Goal: Task Accomplishment & Management: Manage account settings

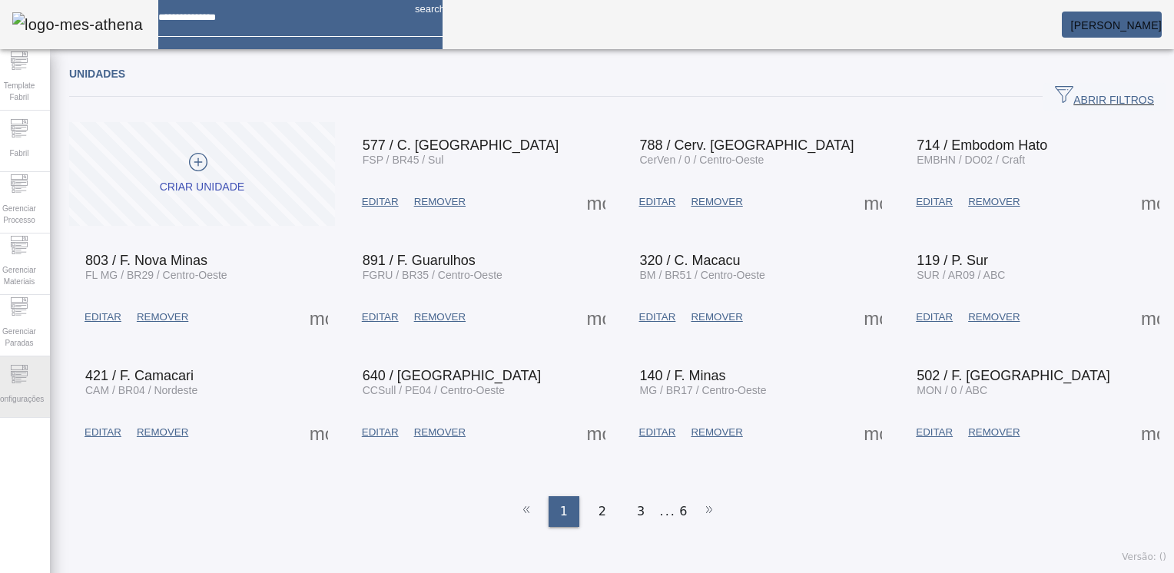
click at [22, 397] on span "Configurações" at bounding box center [19, 399] width 58 height 21
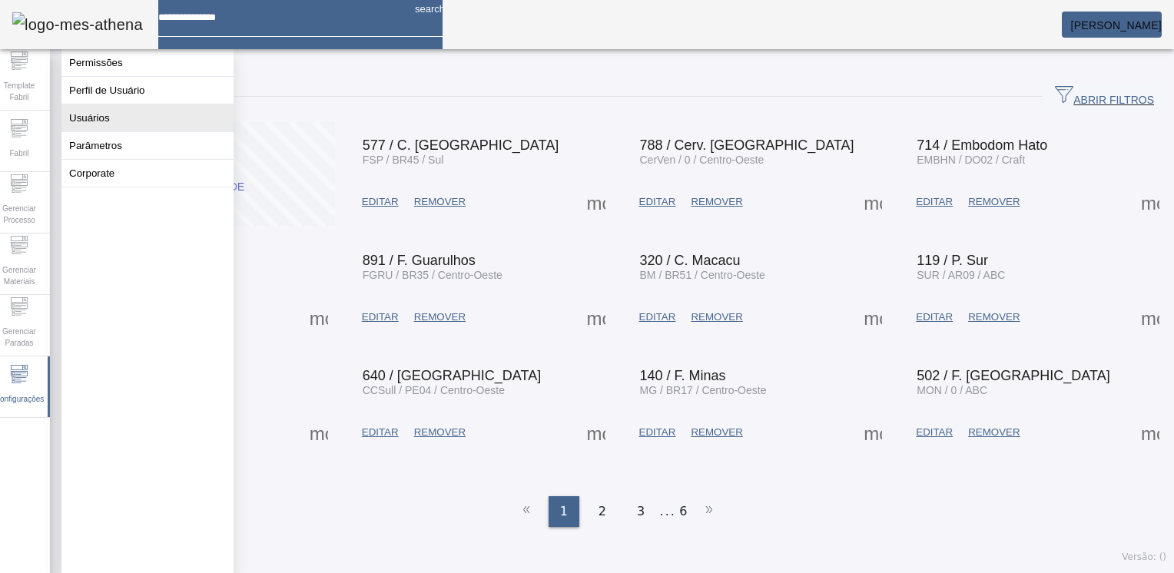
click at [148, 129] on button "Usuários" at bounding box center [147, 117] width 172 height 27
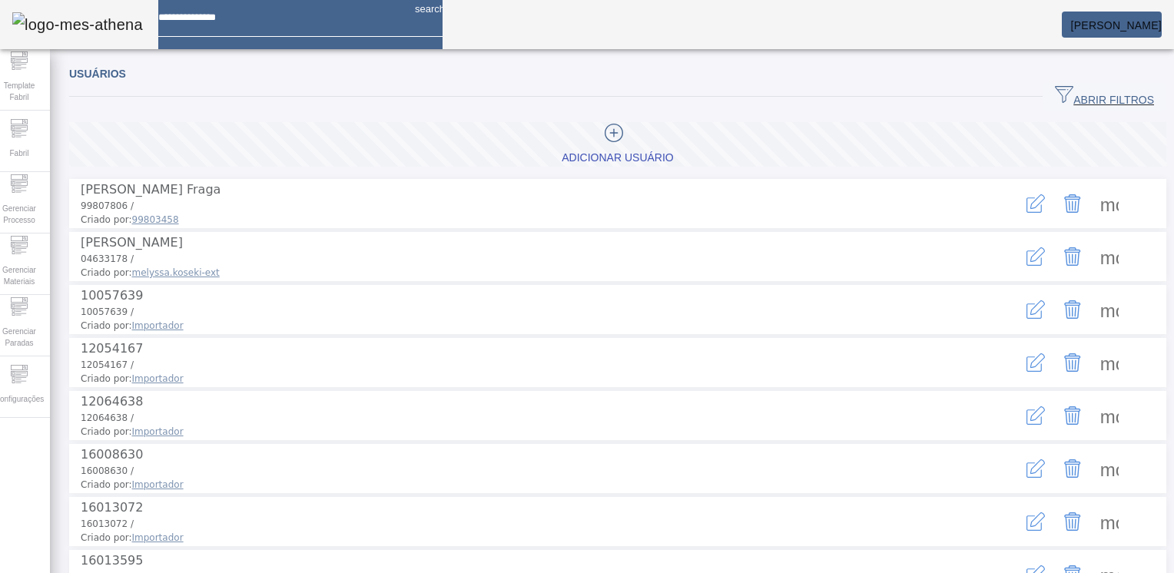
click at [1100, 95] on span "ABRIR FILTROS" at bounding box center [1104, 96] width 99 height 23
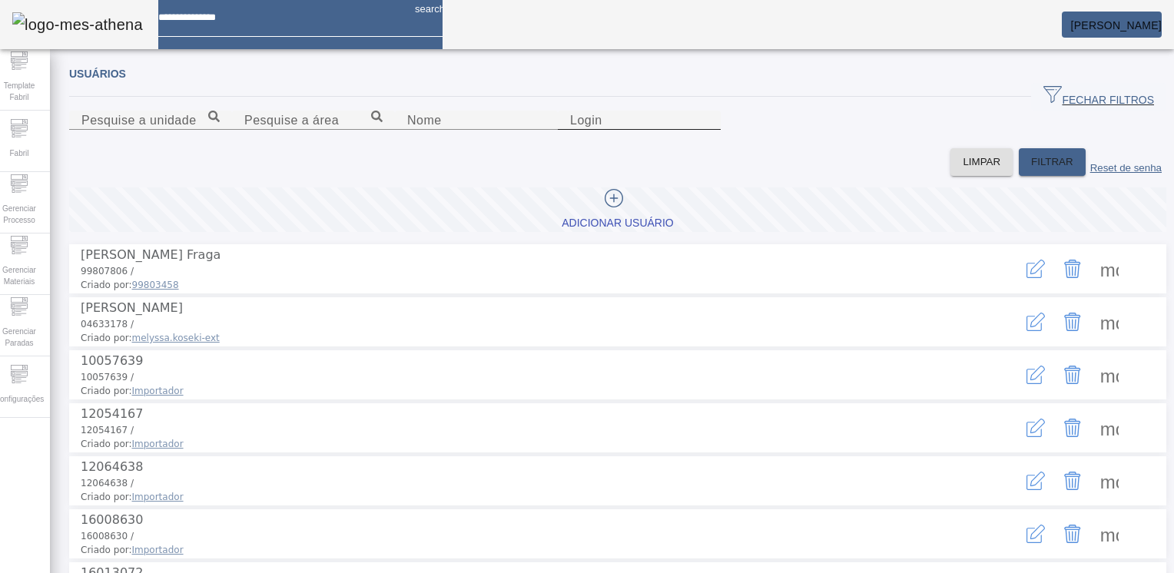
drag, startPoint x: 778, startPoint y: 201, endPoint x: 774, endPoint y: 183, distance: 18.8
click at [708, 130] on input "Login" at bounding box center [639, 120] width 138 height 18
type input "*******"
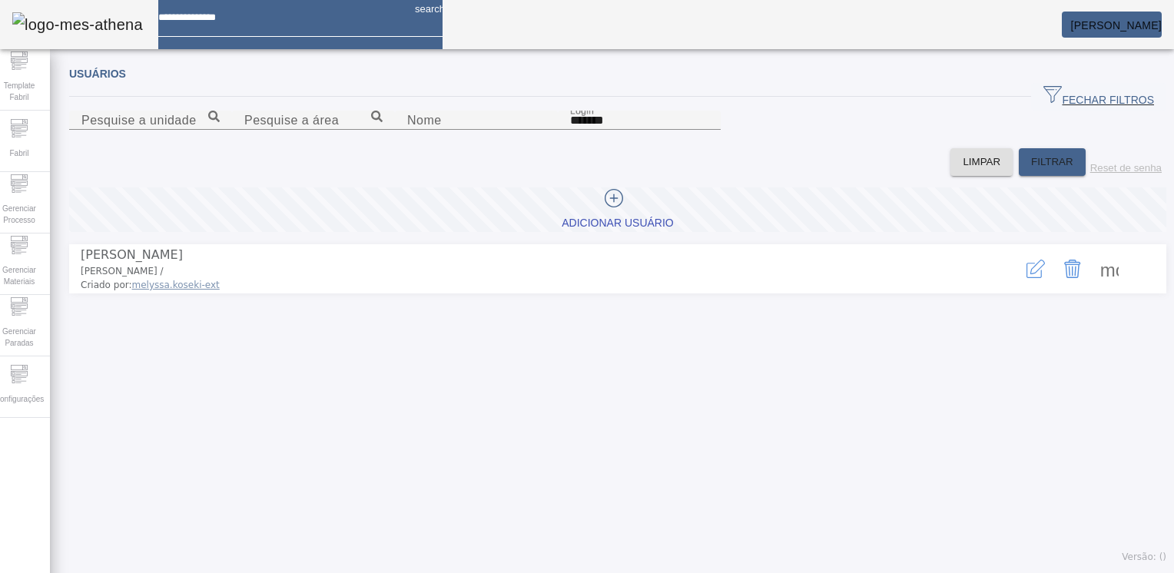
click at [1026, 278] on icon "button" at bounding box center [1035, 269] width 18 height 18
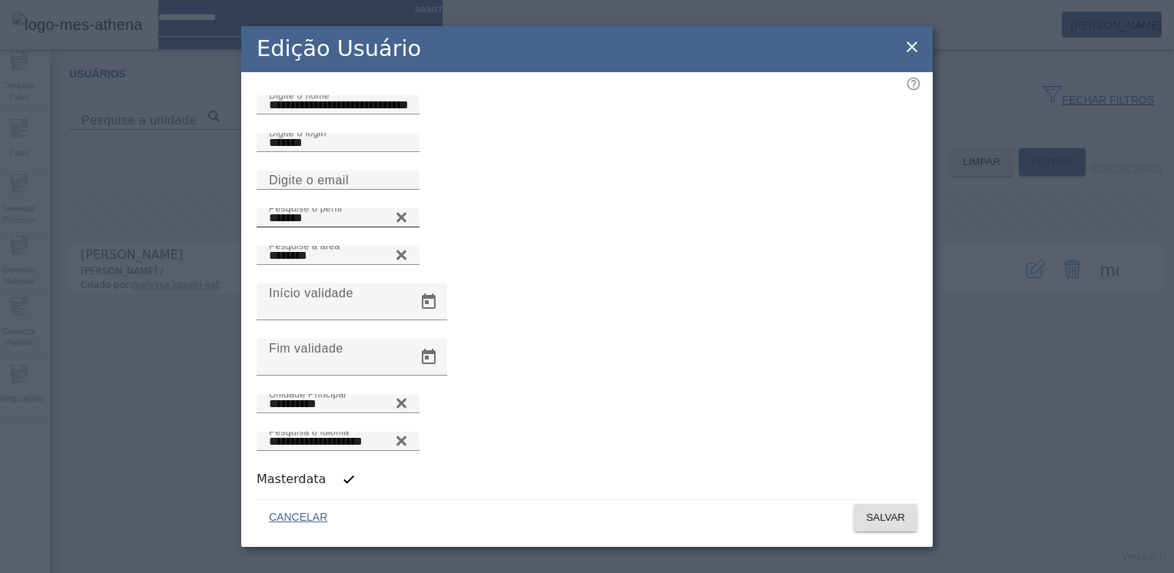
click at [407, 227] on icon at bounding box center [402, 217] width 12 height 18
click at [407, 227] on input "Pesquise o perfil" at bounding box center [338, 218] width 138 height 18
type input "**********"
click at [406, 222] on icon at bounding box center [401, 217] width 10 height 10
click at [407, 220] on icon at bounding box center [402, 214] width 12 height 12
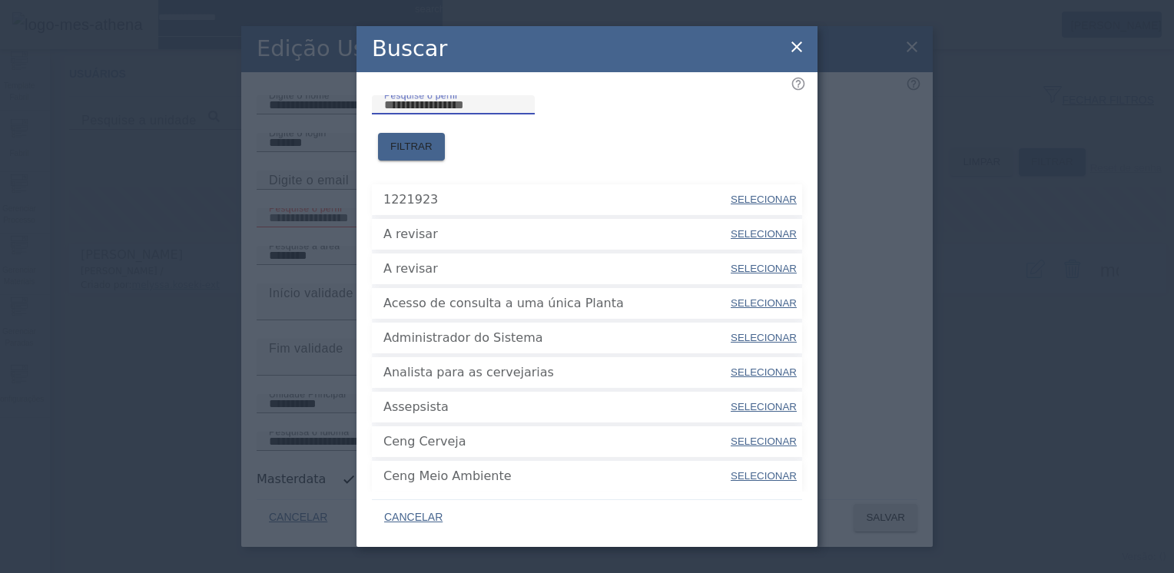
click at [510, 114] on input "Pesquise o perfil" at bounding box center [453, 105] width 138 height 18
type input "*"
type input "*******"
click at [433, 139] on span "FILTRAR" at bounding box center [411, 146] width 42 height 15
